Goal: Information Seeking & Learning: Learn about a topic

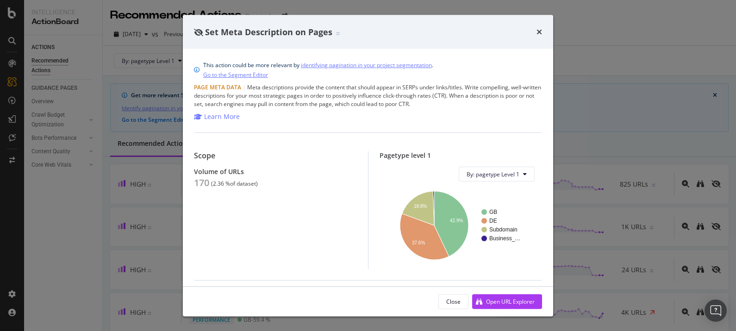
scroll to position [241, 0]
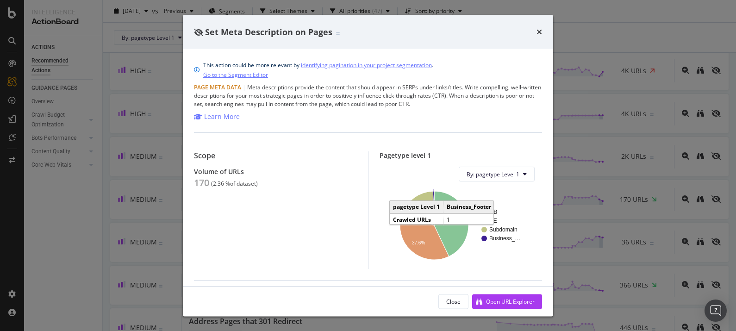
click at [433, 197] on icon "A chart." at bounding box center [433, 208] width 1 height 34
click at [540, 32] on icon "times" at bounding box center [539, 31] width 6 height 7
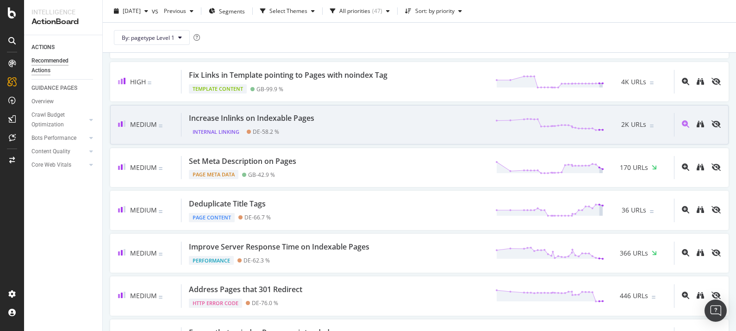
scroll to position [273, 0]
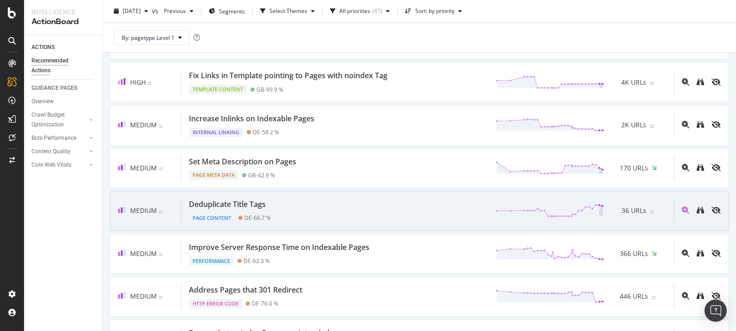
click at [326, 204] on div "Deduplicate Title Tags Page Content DE - 66.7 % 36 URLs" at bounding box center [427, 211] width 492 height 24
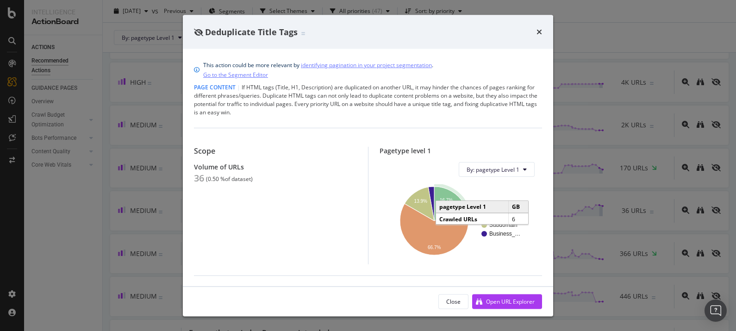
click at [441, 202] on text "16.7%" at bounding box center [445, 199] width 13 height 5
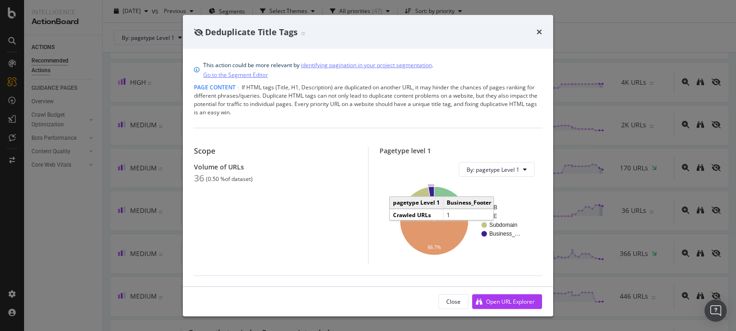
click at [538, 31] on icon "times" at bounding box center [539, 31] width 6 height 7
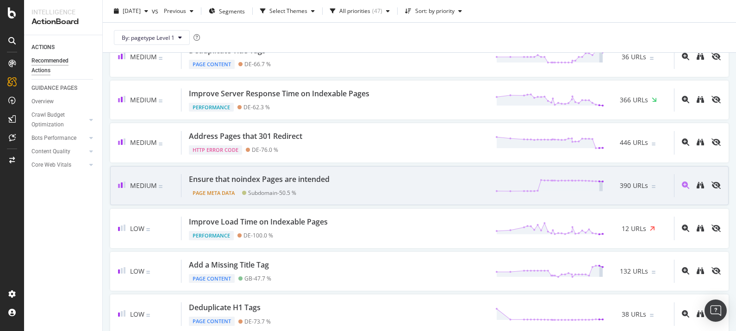
scroll to position [479, 0]
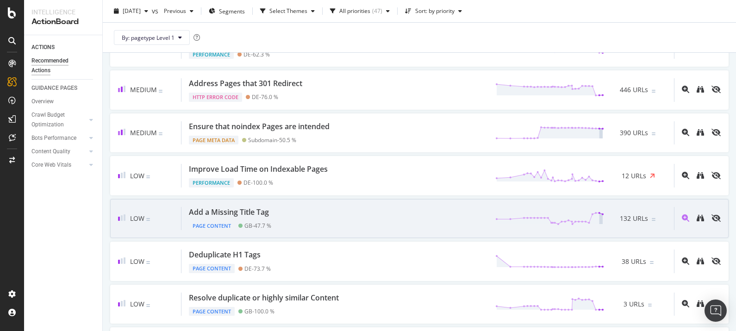
click at [340, 231] on div "Low Add a Missing Title Tag Page Content GB - 47.7 % 132 URLs" at bounding box center [419, 218] width 618 height 39
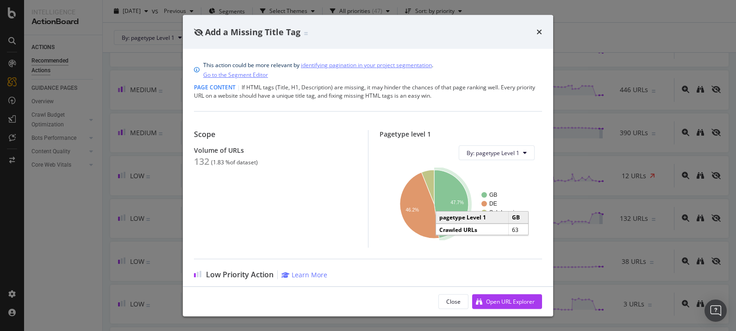
click at [446, 217] on icon "A chart." at bounding box center [451, 204] width 34 height 68
click at [537, 29] on icon "times" at bounding box center [539, 31] width 6 height 7
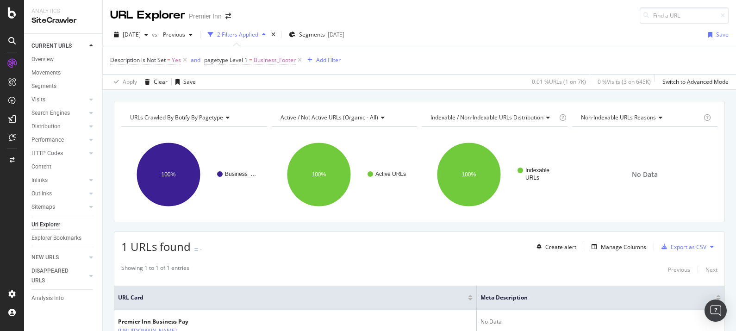
scroll to position [72, 0]
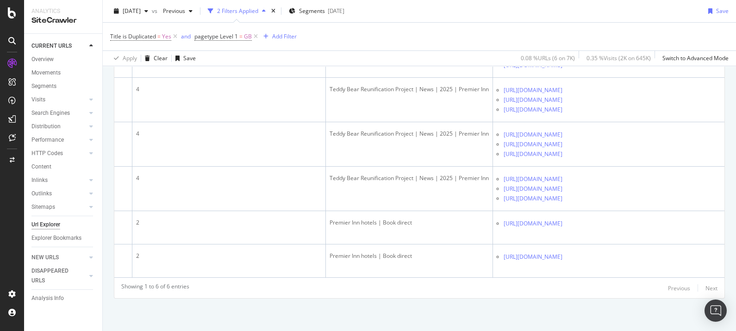
scroll to position [123, 0]
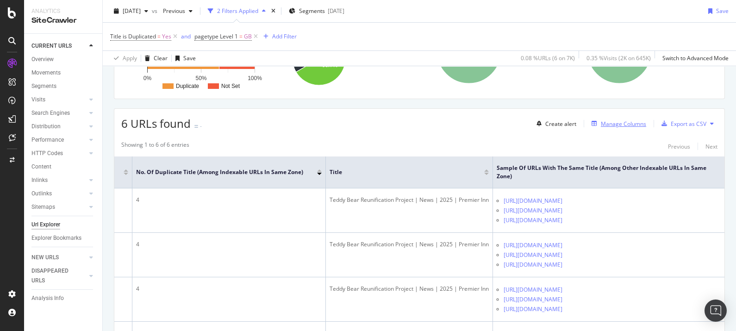
click at [624, 123] on div "Manage Columns" at bounding box center [622, 124] width 45 height 8
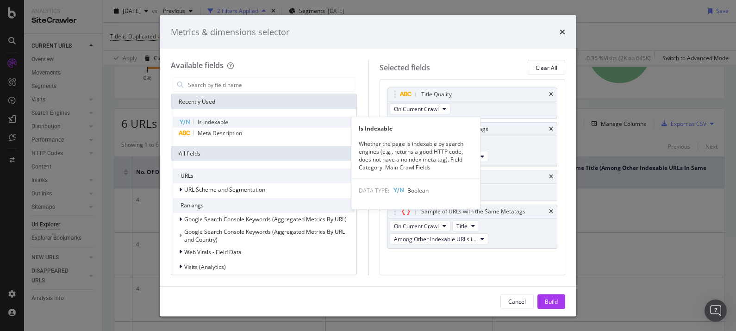
click at [268, 119] on div "Is Indexable" at bounding box center [263, 122] width 181 height 11
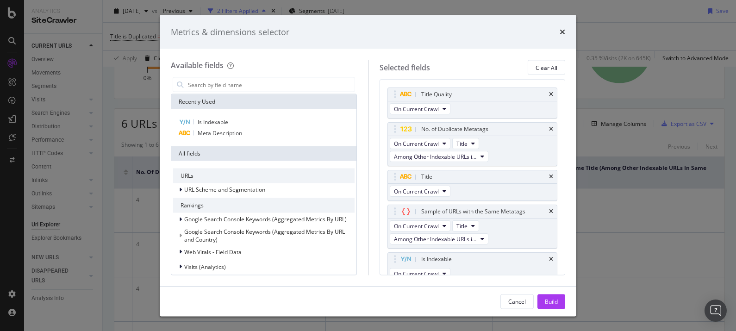
scroll to position [7, 0]
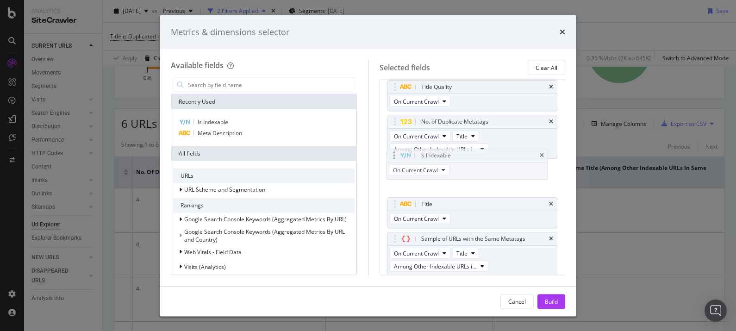
drag, startPoint x: 525, startPoint y: 266, endPoint x: 525, endPoint y: 178, distance: 88.4
click at [525, 178] on body "Analytics SiteCrawler CURRENT URLS Overview Movements Segments Visits Analysis …" at bounding box center [368, 165] width 736 height 331
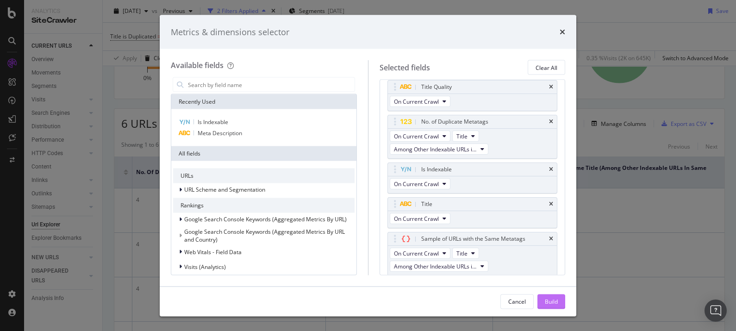
click at [548, 299] on div "Build" at bounding box center [550, 301] width 13 height 8
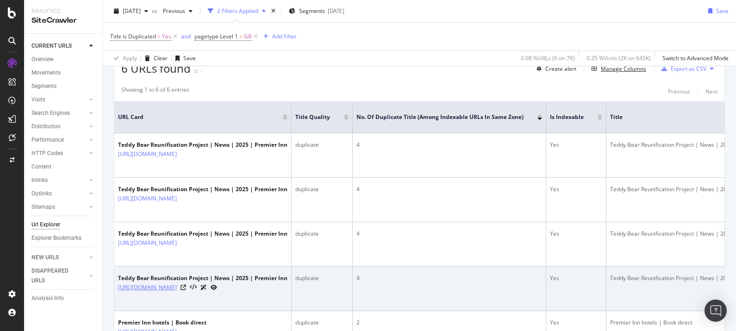
scroll to position [131, 0]
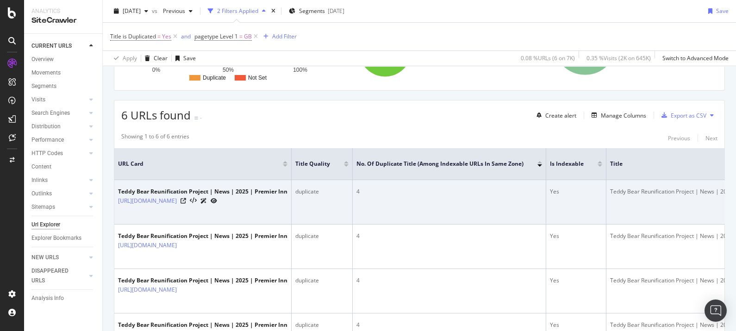
drag, startPoint x: 230, startPoint y: 209, endPoint x: 246, endPoint y: 249, distance: 43.2
click at [246, 249] on tbody "Teddy Bear Reunification Project | News | 2025 | Premier Inn https://www.premie…" at bounding box center [559, 302] width 890 height 244
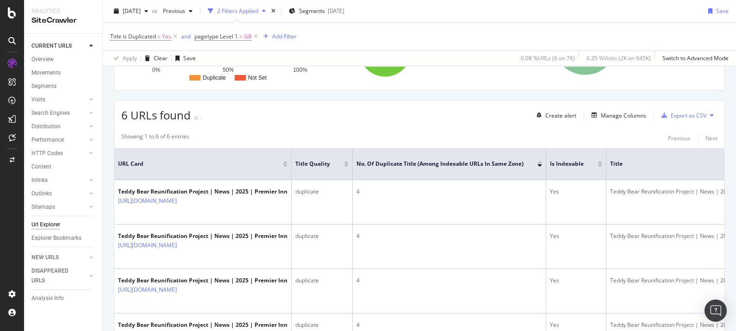
drag, startPoint x: 246, startPoint y: 249, endPoint x: 369, endPoint y: 134, distance: 168.9
click at [369, 134] on div "Showing 1 to 6 of 6 entries Previous Next" at bounding box center [419, 137] width 610 height 11
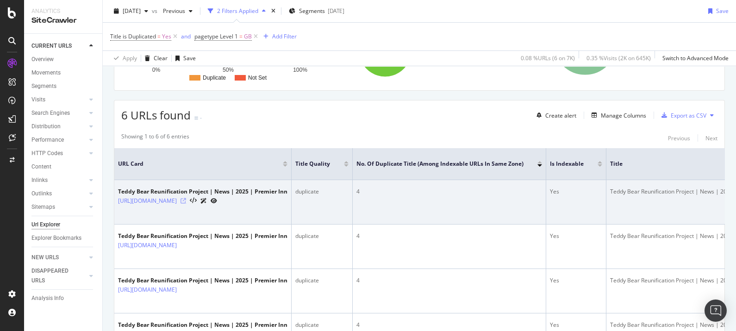
click at [186, 204] on icon at bounding box center [183, 201] width 6 height 6
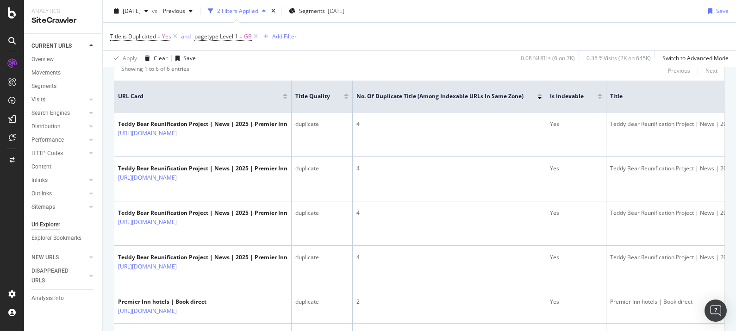
scroll to position [295, 0]
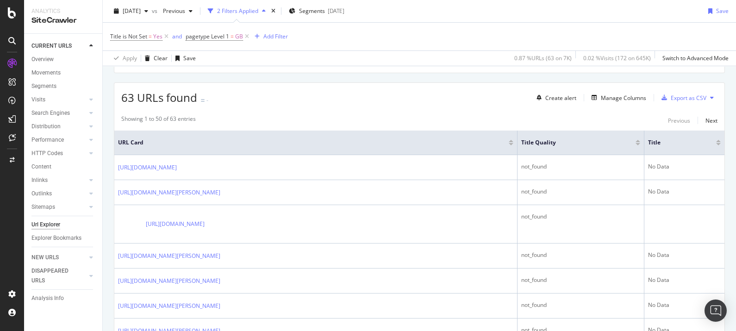
scroll to position [203, 0]
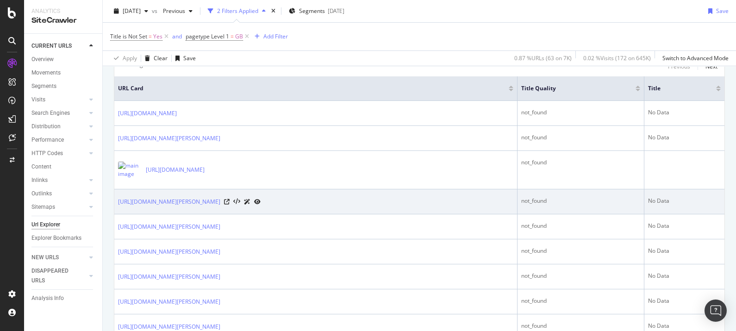
drag, startPoint x: 342, startPoint y: 200, endPoint x: 397, endPoint y: 209, distance: 56.2
click at [397, 209] on td "[URL][DOMAIN_NAME][PERSON_NAME]" at bounding box center [315, 201] width 403 height 25
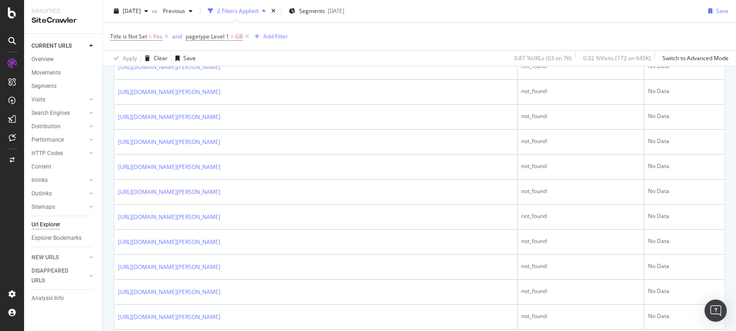
scroll to position [1284, 0]
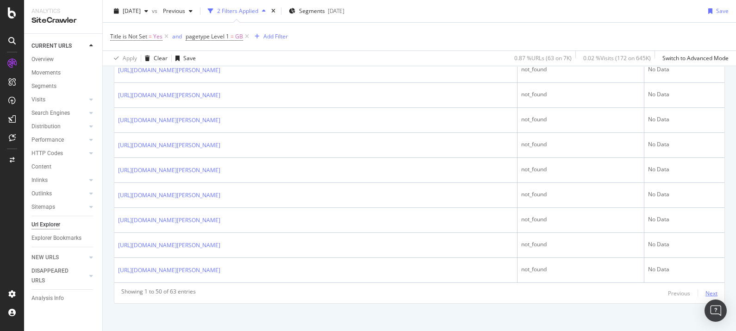
click at [705, 291] on div "Next" at bounding box center [711, 293] width 12 height 8
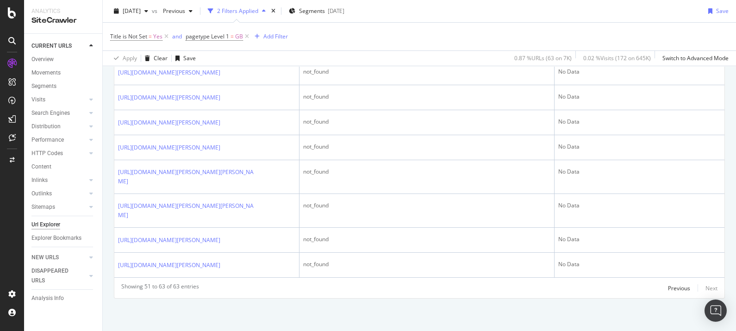
scroll to position [584, 0]
